Goal: Transaction & Acquisition: Purchase product/service

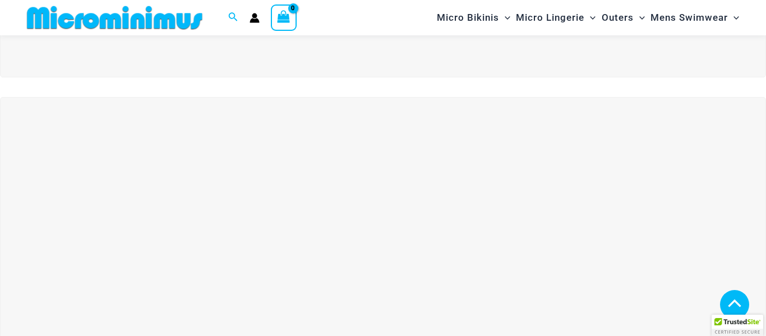
scroll to position [328, 0]
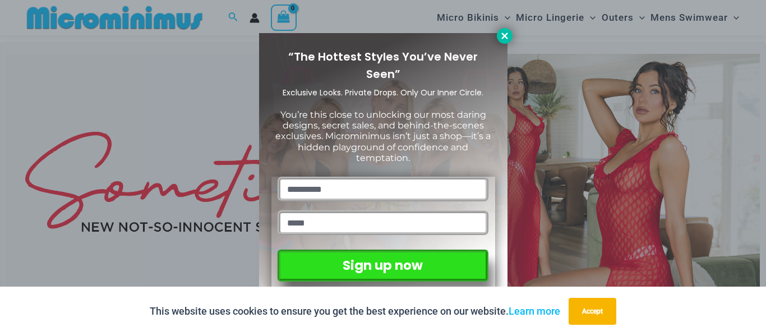
click at [499, 35] on icon at bounding box center [504, 36] width 10 height 10
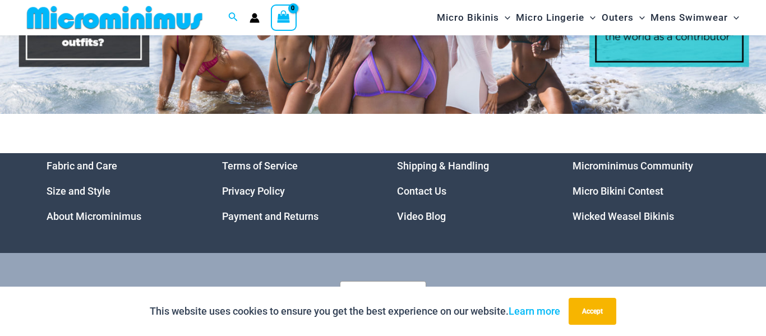
scroll to position [5228, 0]
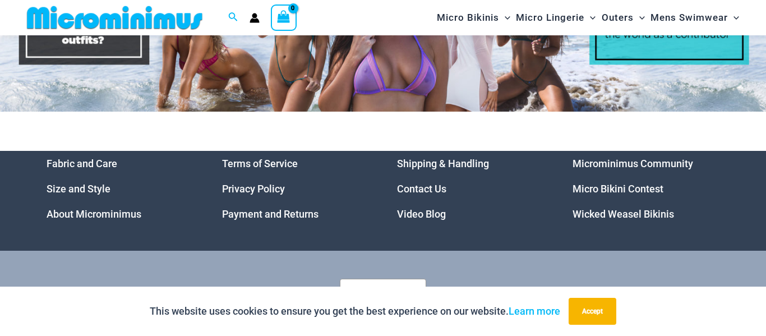
click at [594, 169] on link "Microminimus Community" at bounding box center [632, 163] width 121 height 12
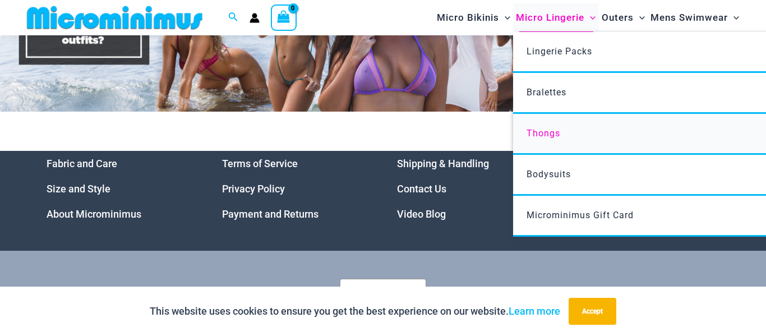
click at [547, 134] on span "Thongs" at bounding box center [543, 133] width 34 height 11
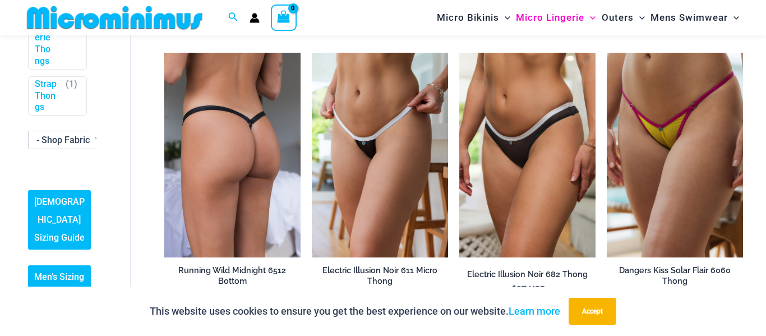
scroll to position [389, 0]
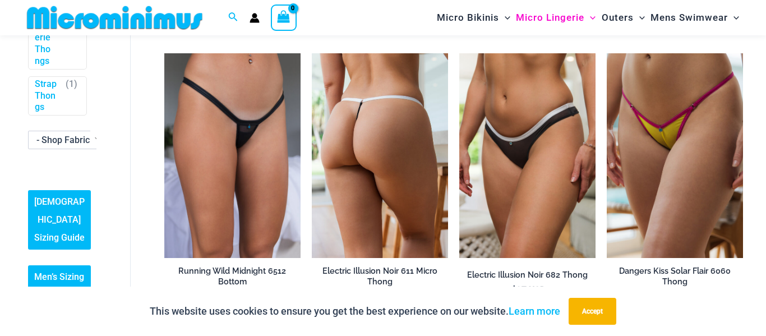
click at [432, 158] on img at bounding box center [380, 155] width 136 height 205
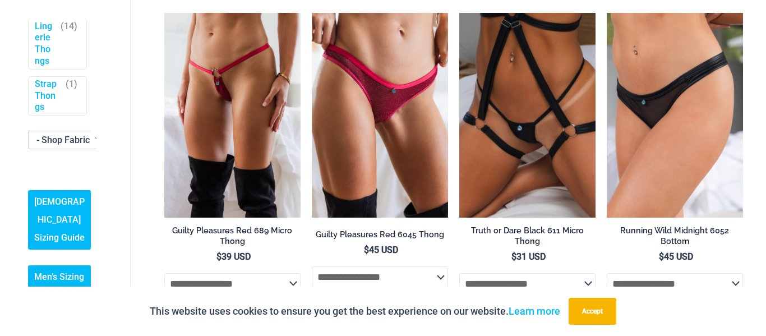
scroll to position [0, 0]
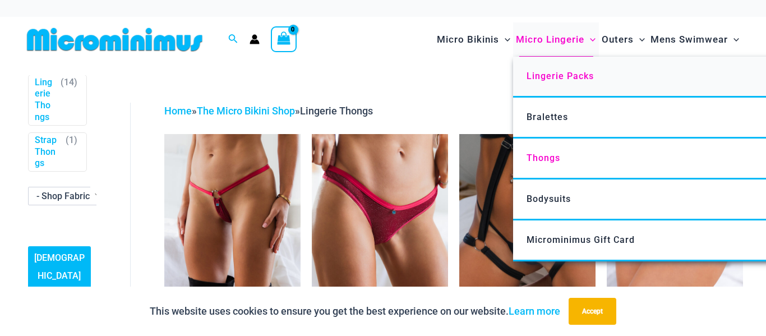
click at [560, 72] on span "Lingerie Packs" at bounding box center [559, 76] width 67 height 11
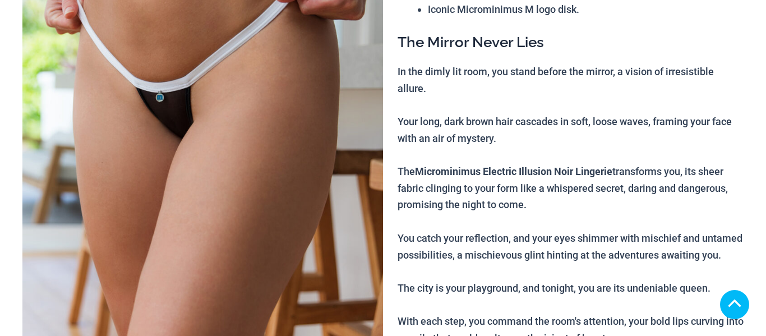
scroll to position [642, 0]
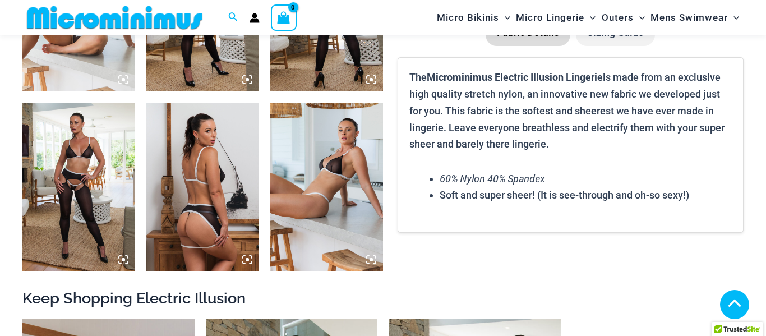
click at [245, 259] on icon at bounding box center [247, 259] width 10 height 10
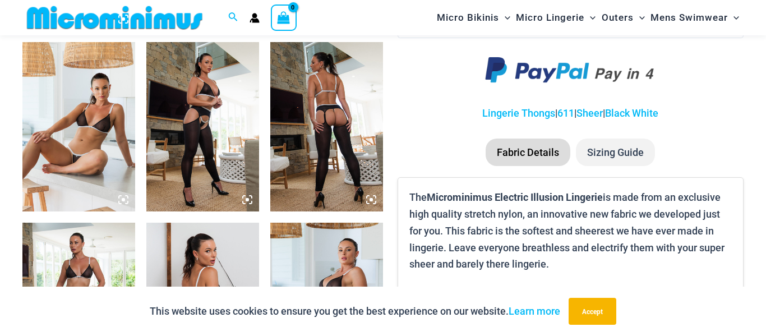
scroll to position [791, 0]
click at [295, 128] on img at bounding box center [326, 127] width 113 height 169
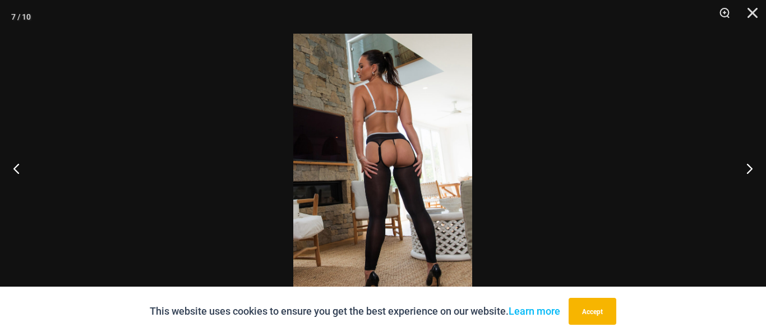
click at [397, 165] on img at bounding box center [382, 168] width 179 height 268
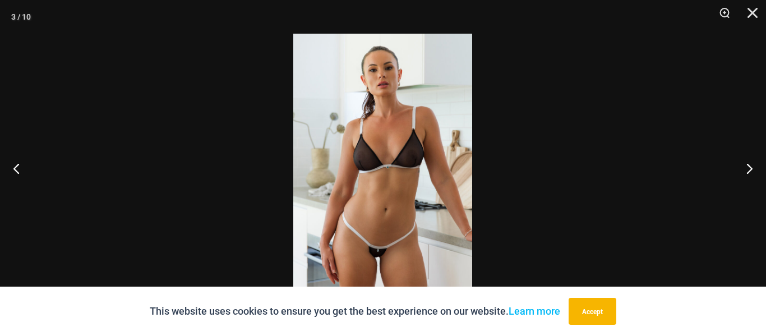
click at [372, 155] on img at bounding box center [382, 168] width 179 height 268
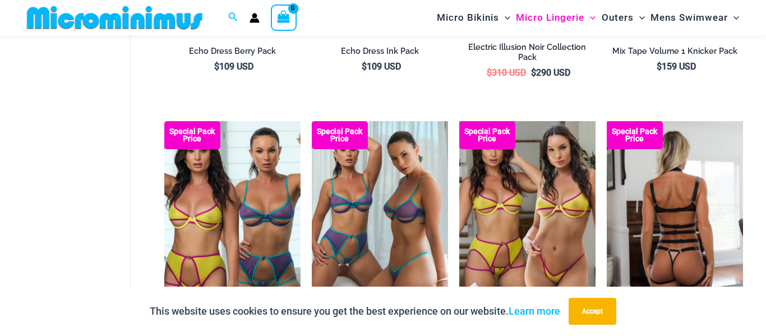
scroll to position [581, 0]
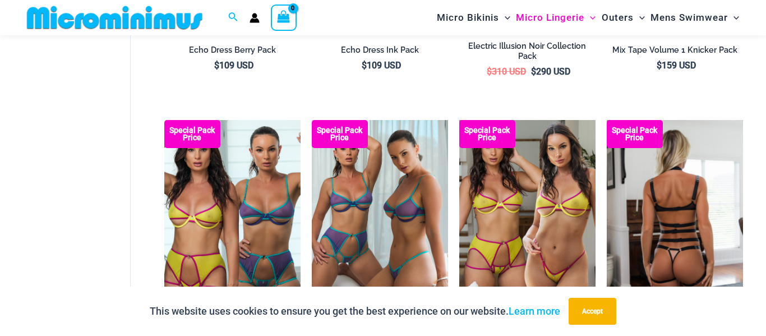
click at [696, 180] on img at bounding box center [674, 222] width 136 height 205
